Goal: Connect with others: Participate in discussion

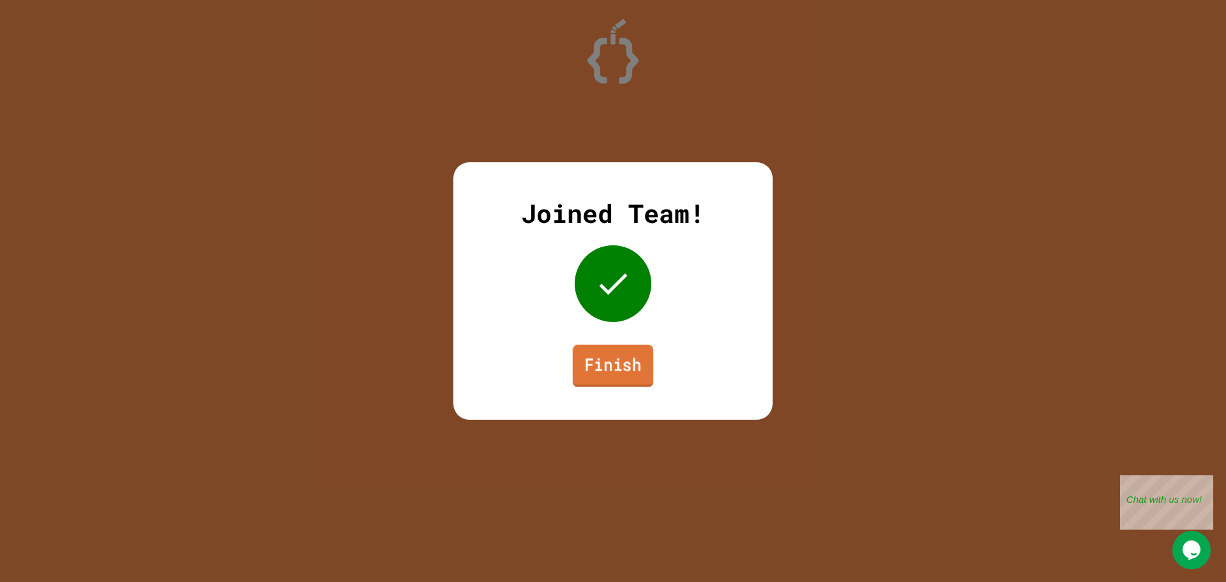
click at [601, 357] on link "Finish" at bounding box center [613, 366] width 80 height 42
click at [614, 362] on link "Finish" at bounding box center [613, 366] width 80 height 42
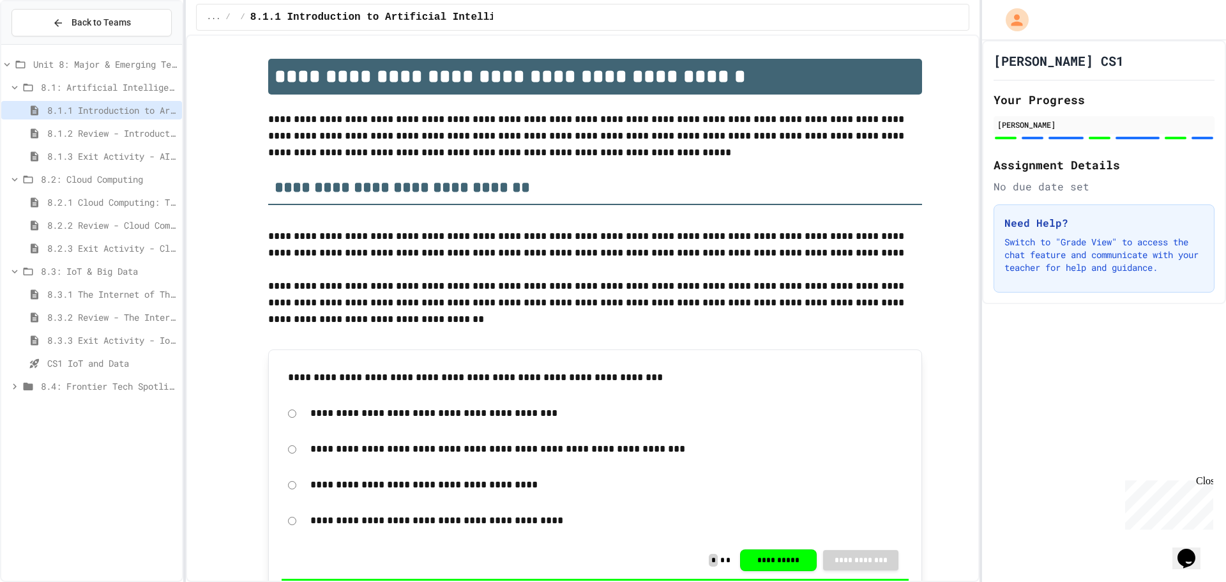
click at [142, 385] on span "8.4: Frontier Tech Spotlight" at bounding box center [109, 385] width 136 height 13
